Goal: Use online tool/utility: Utilize a website feature to perform a specific function

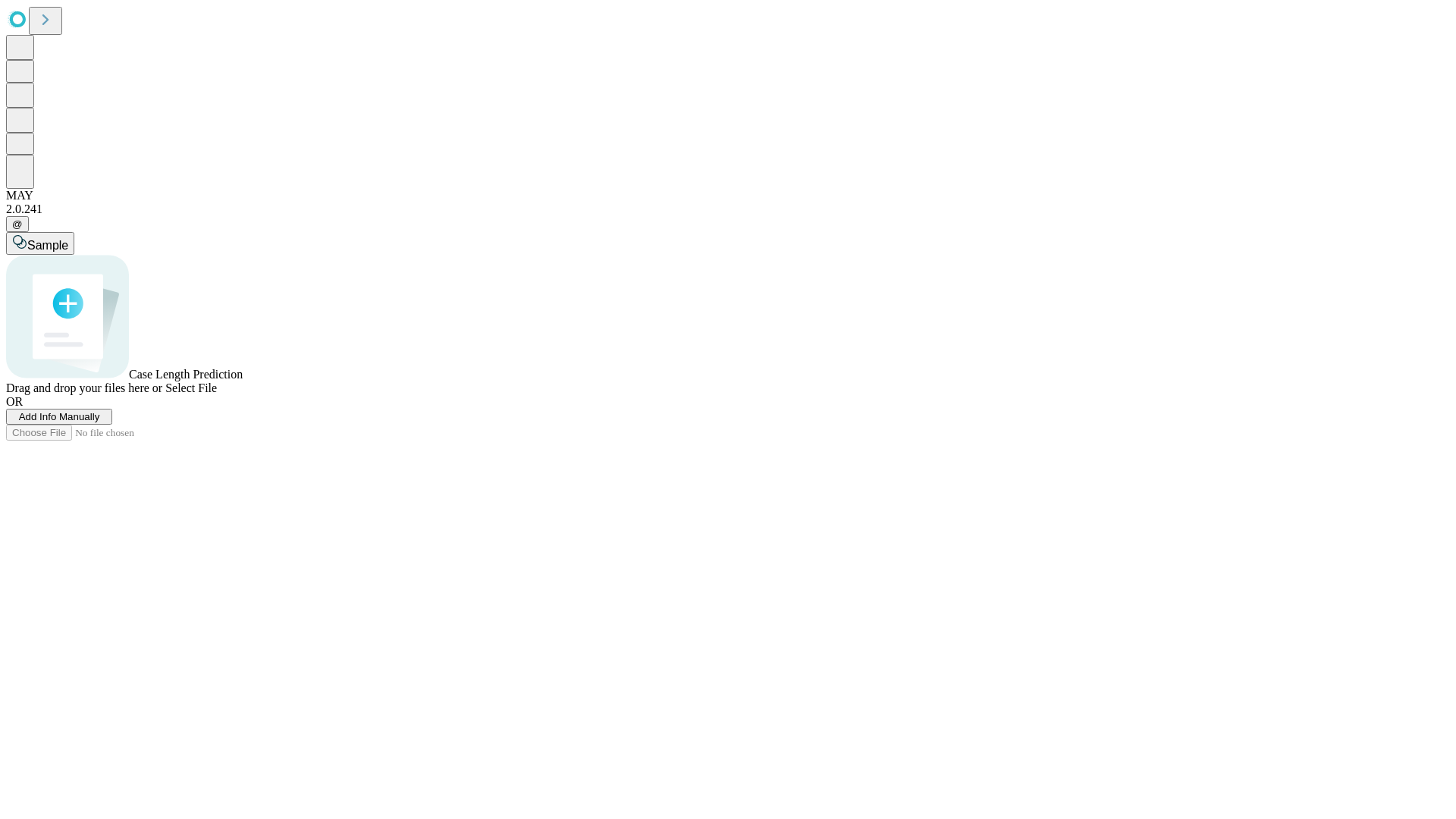
click at [100, 422] on span "Add Info Manually" at bounding box center [59, 416] width 81 height 12
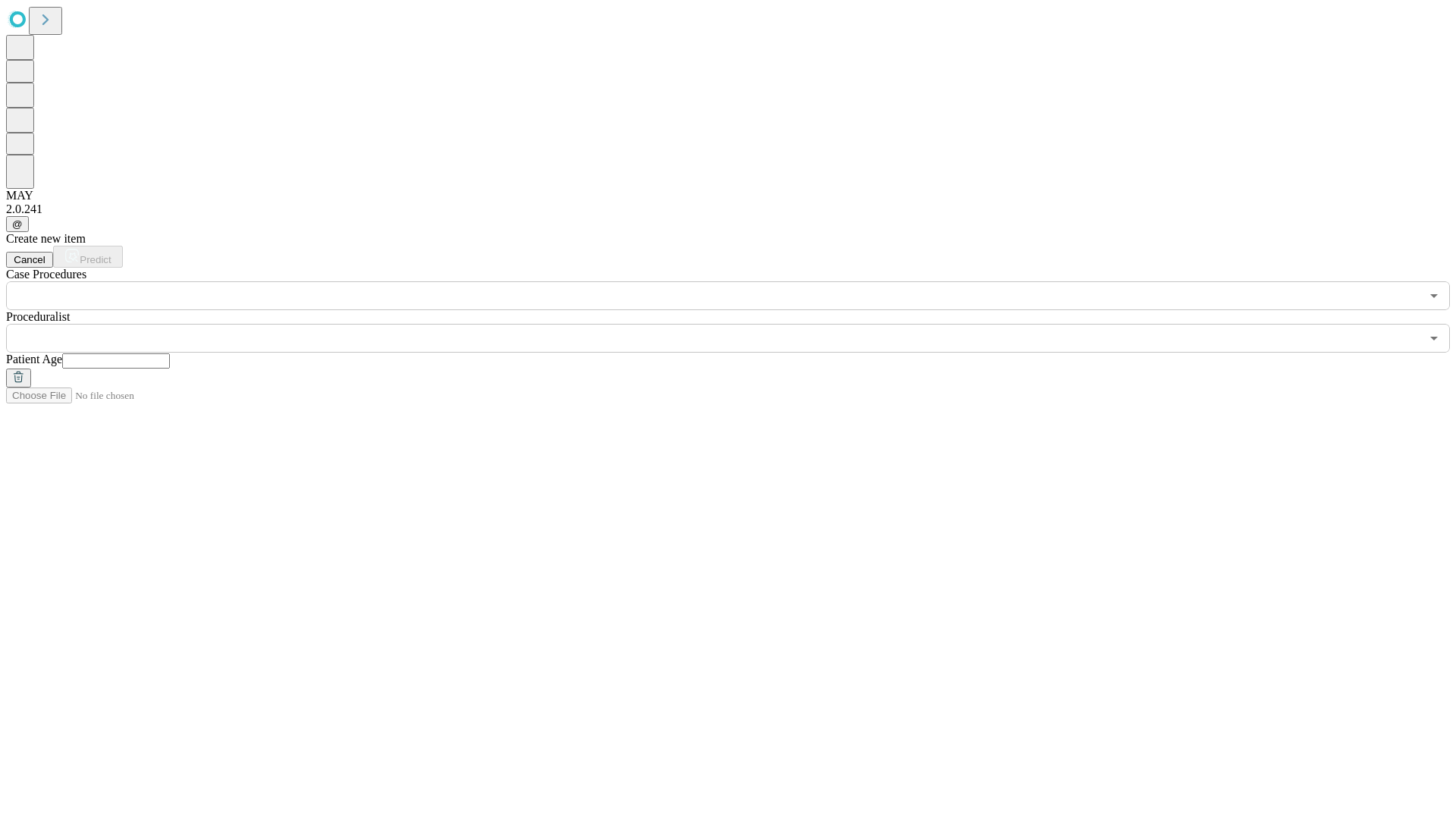
click at [170, 353] on input "text" at bounding box center [116, 361] width 108 height 15
type input "**"
click at [739, 323] on input "text" at bounding box center [713, 337] width 1415 height 29
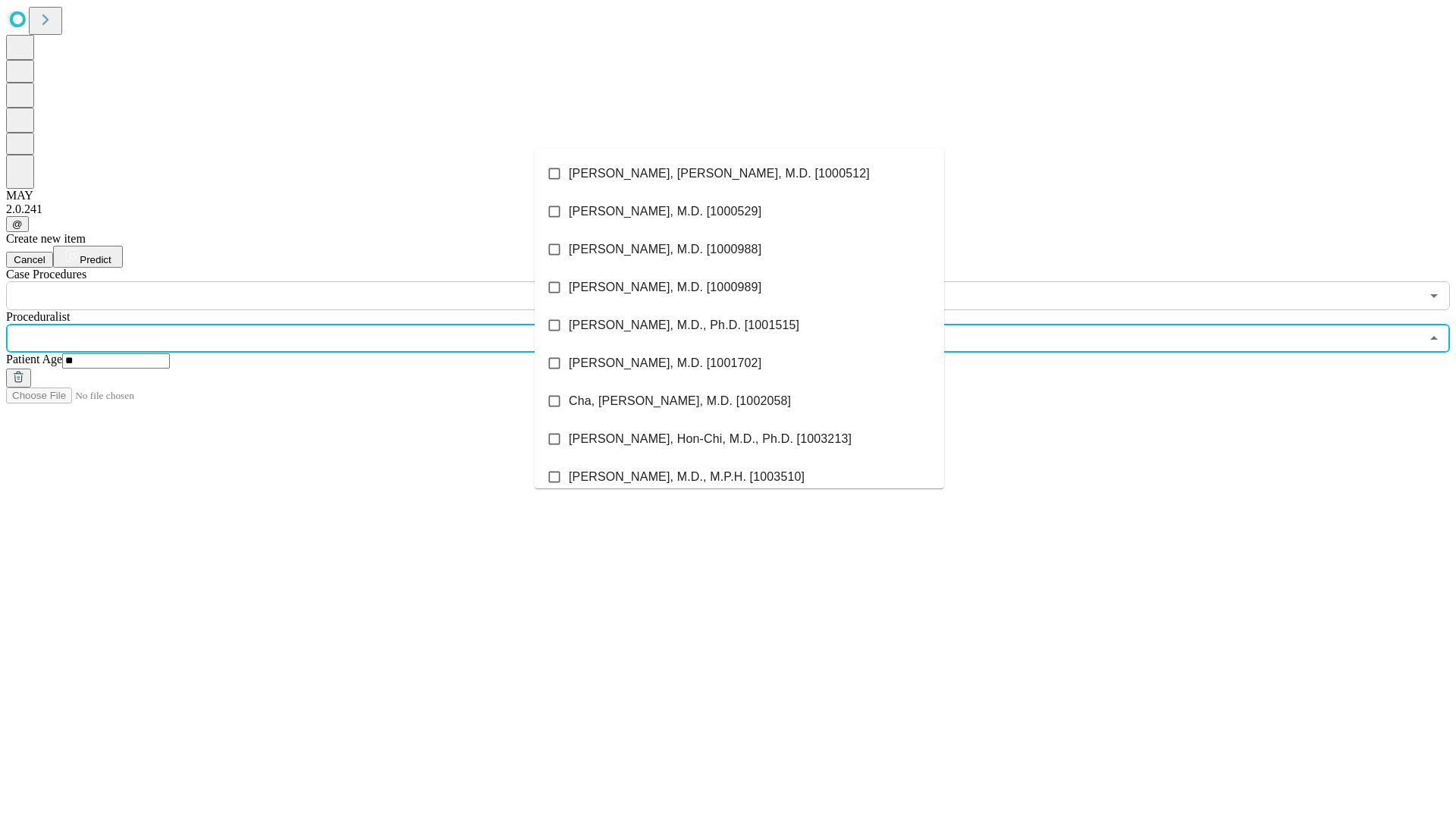
click at [740, 174] on li "[PERSON_NAME], [PERSON_NAME], M.D. [1000512]" at bounding box center [740, 174] width 410 height 38
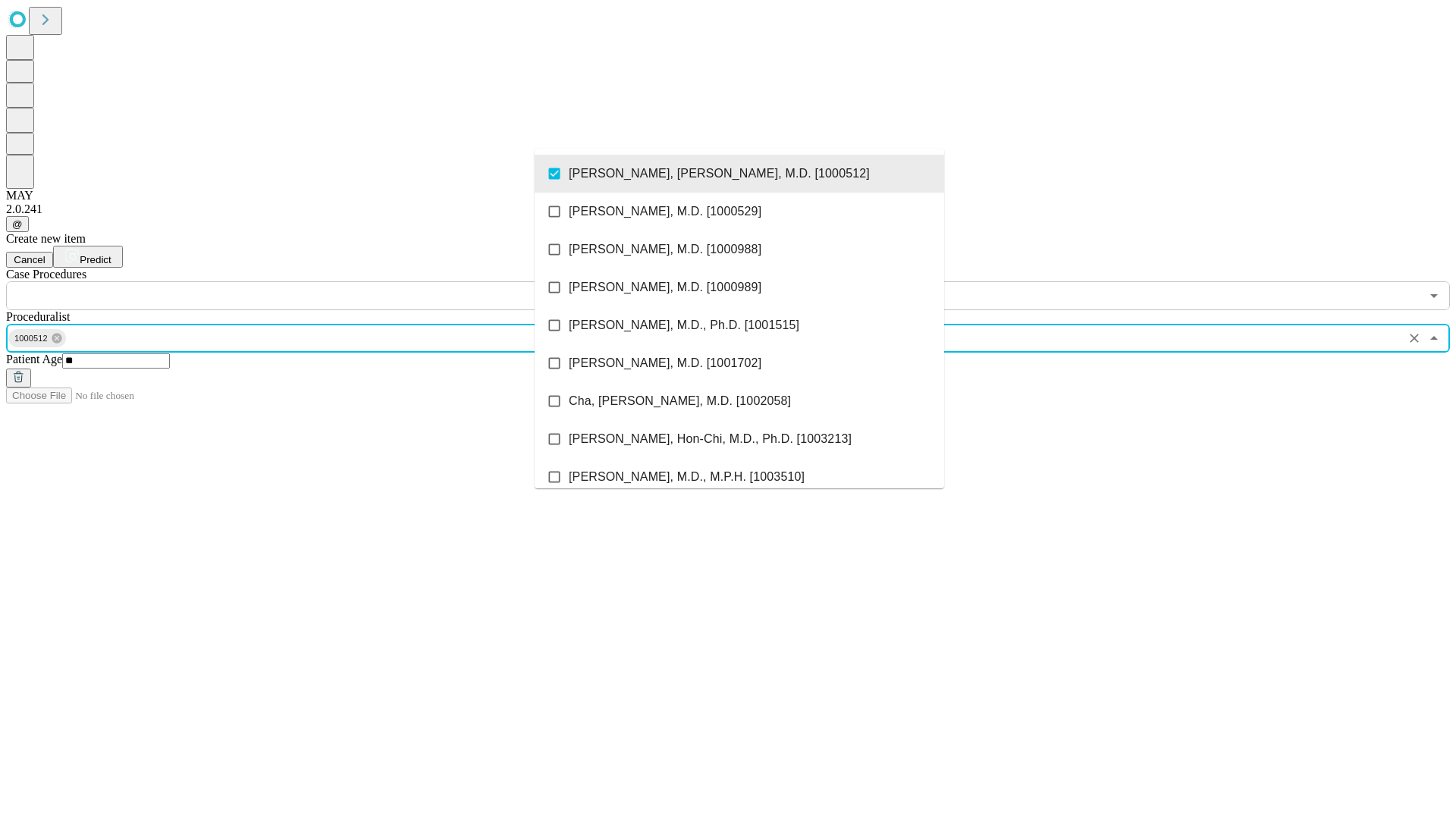
click at [319, 282] on input "text" at bounding box center [713, 295] width 1415 height 29
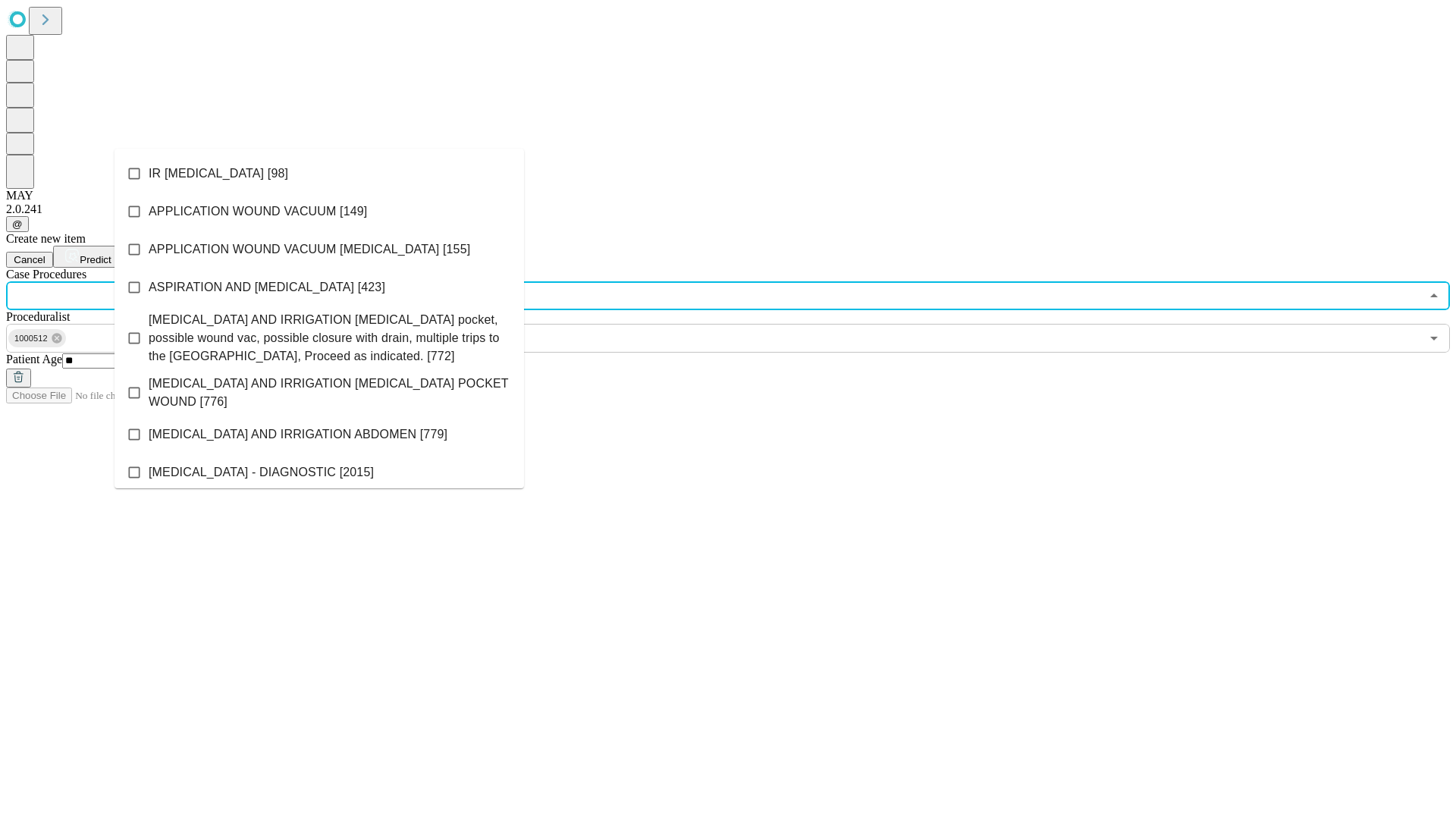
click at [319, 174] on li "IR [MEDICAL_DATA] [98]" at bounding box center [319, 174] width 410 height 38
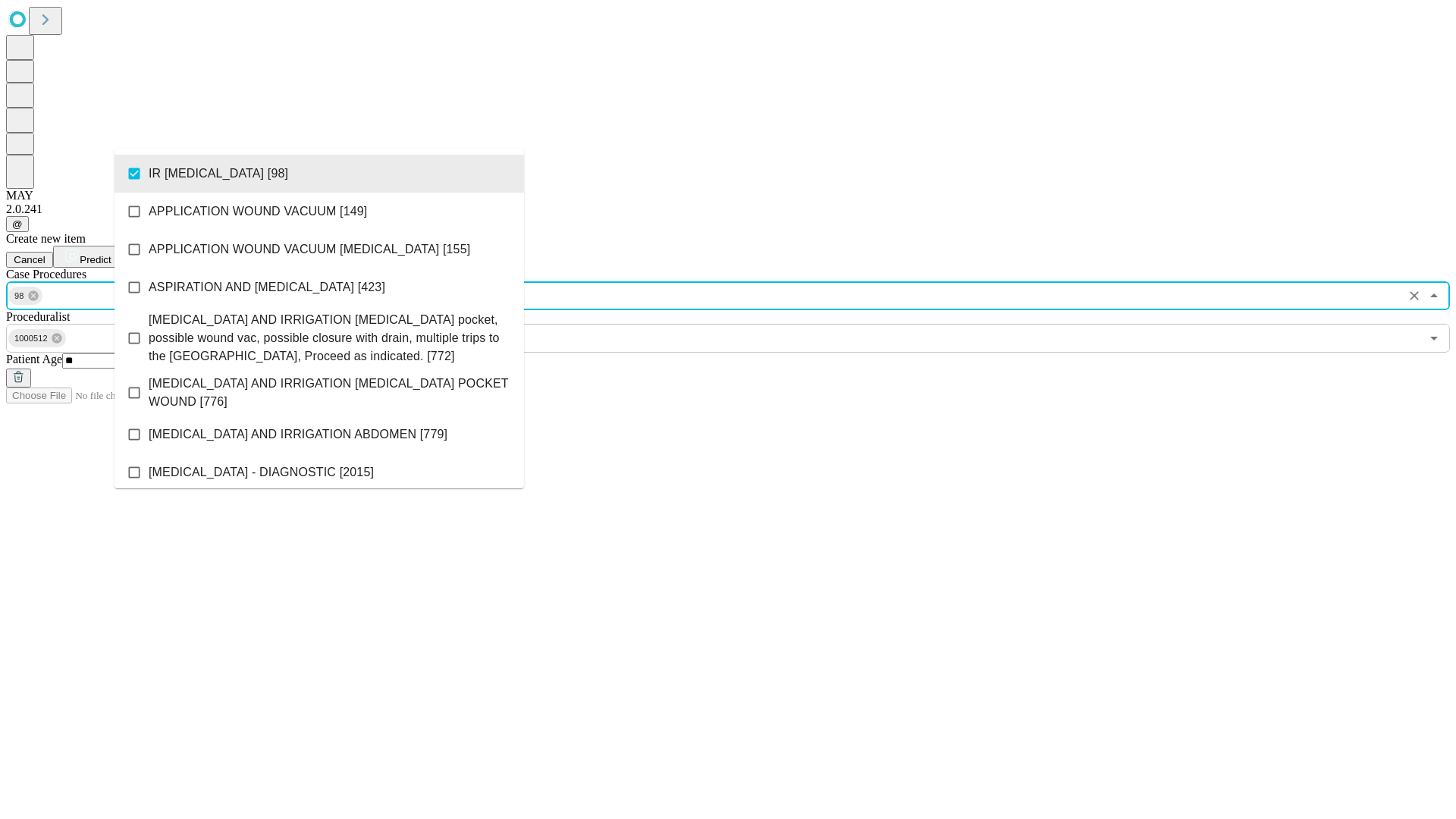
click at [111, 254] on span "Predict" at bounding box center [95, 260] width 31 height 12
